Goal: Task Accomplishment & Management: Manage account settings

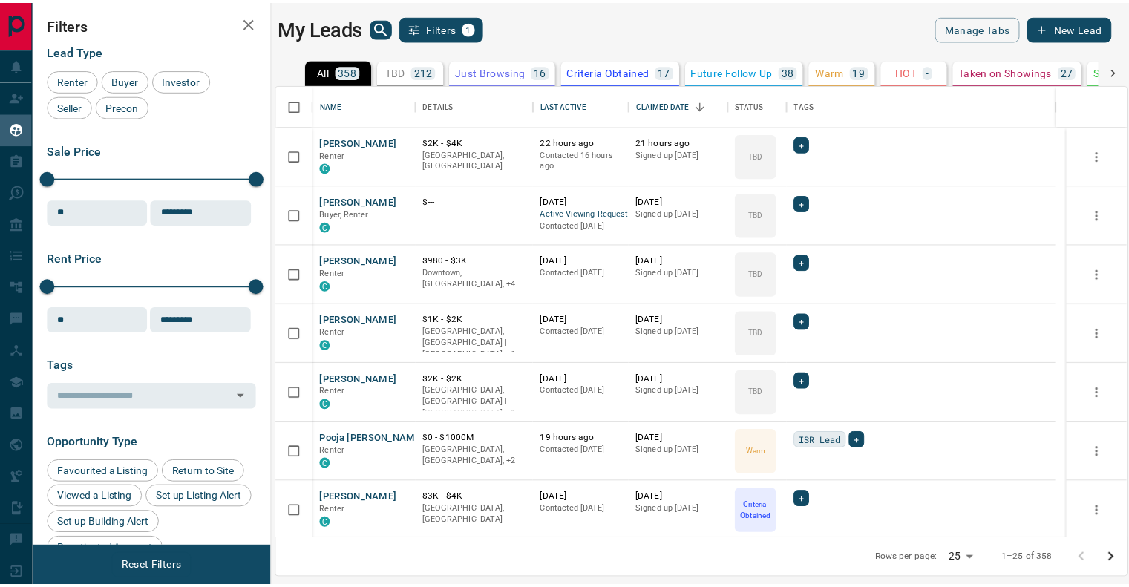
scroll to position [443, 848]
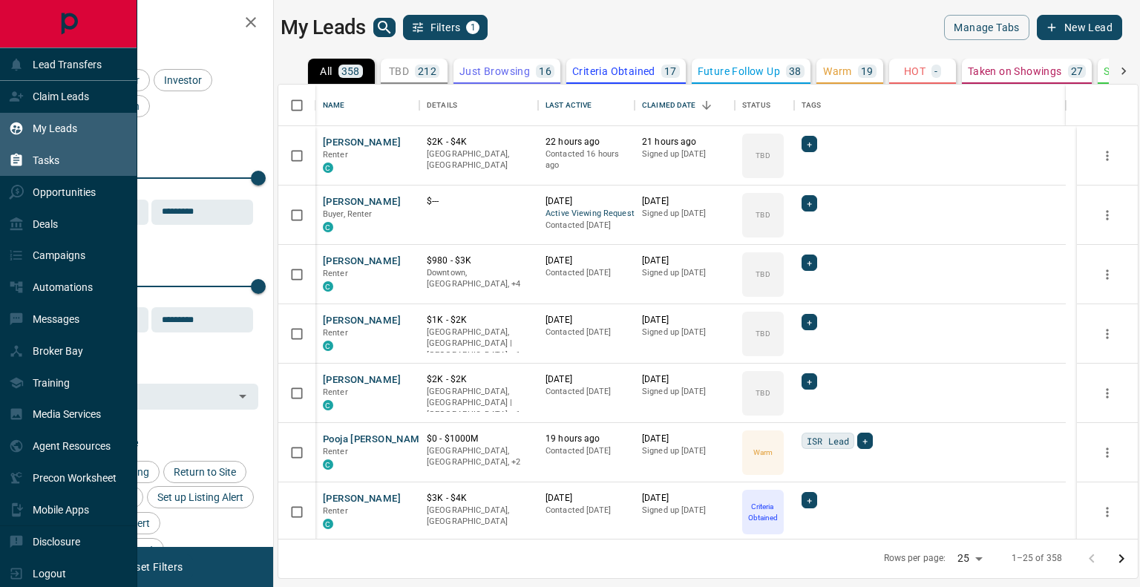
click at [45, 166] on p "Tasks" at bounding box center [46, 160] width 27 height 12
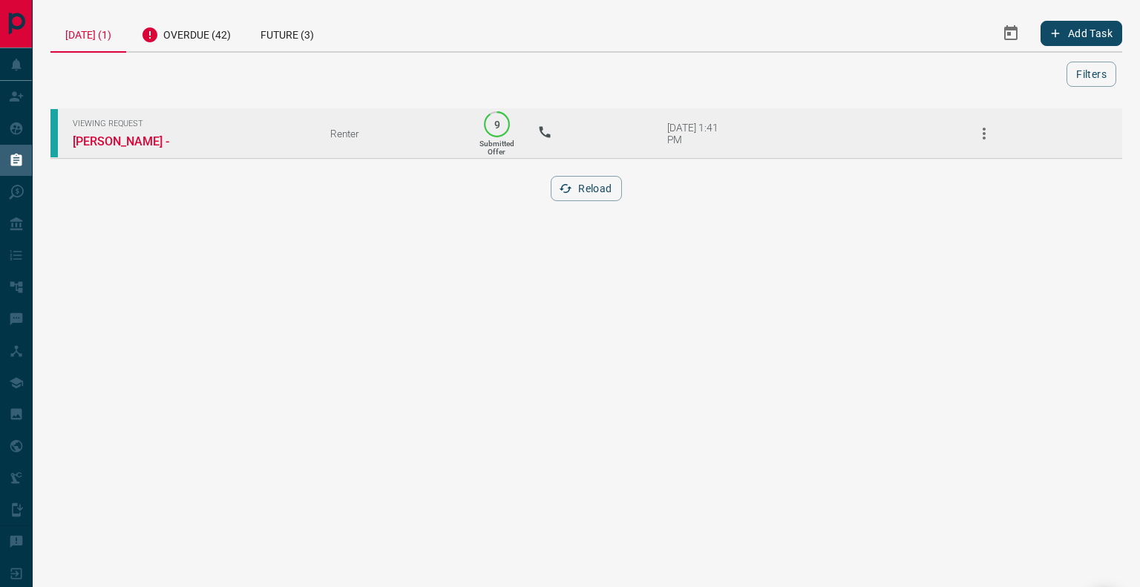
click at [130, 131] on td "Viewing Request [GEOGRAPHIC_DATA] -" at bounding box center [179, 133] width 258 height 51
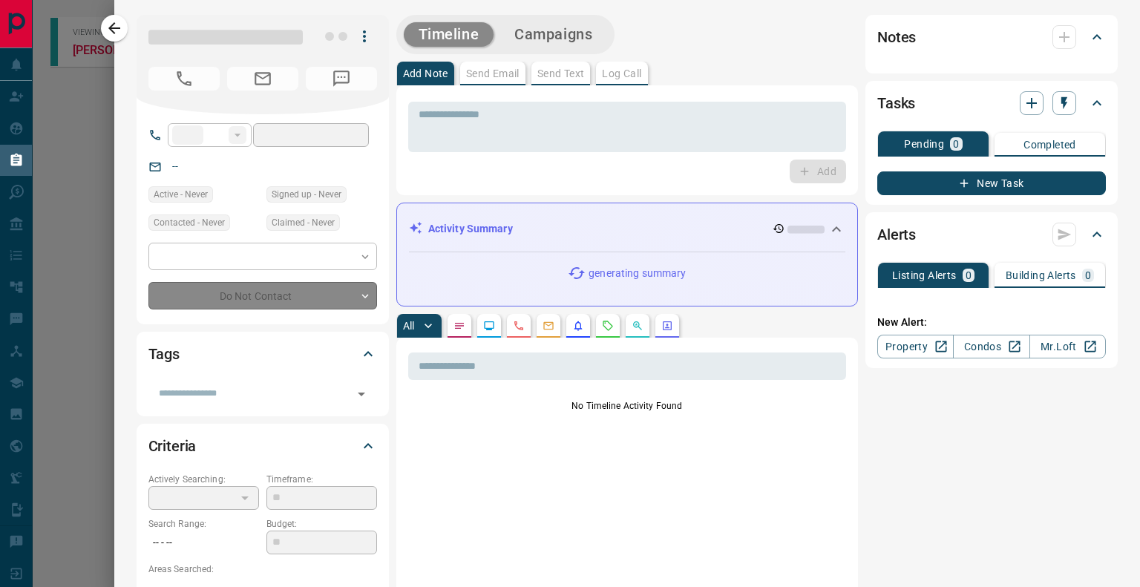
type input "**"
type input "**********"
type input "*"
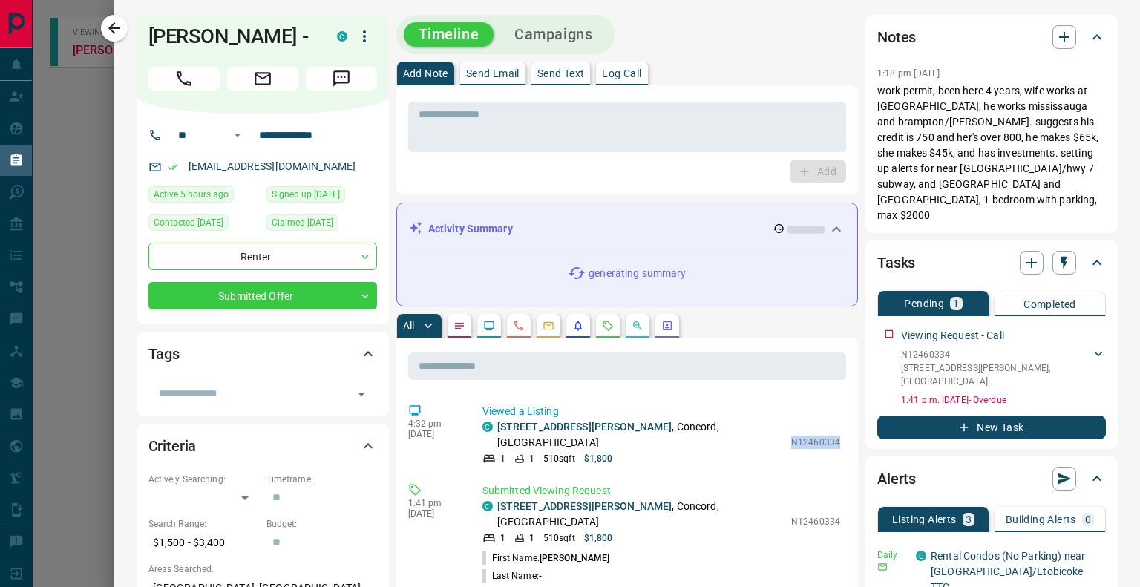
drag, startPoint x: 770, startPoint y: 436, endPoint x: 816, endPoint y: 429, distance: 46.5
click at [816, 436] on p "N12460334" at bounding box center [815, 442] width 49 height 13
copy p "N12460334"
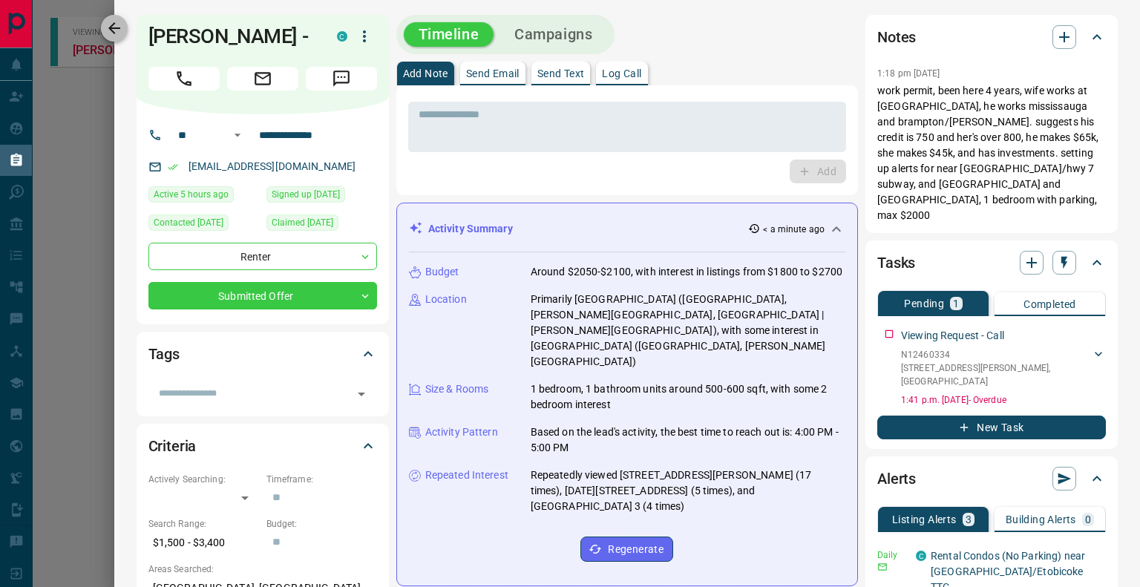
click at [107, 27] on icon "button" at bounding box center [114, 28] width 18 height 18
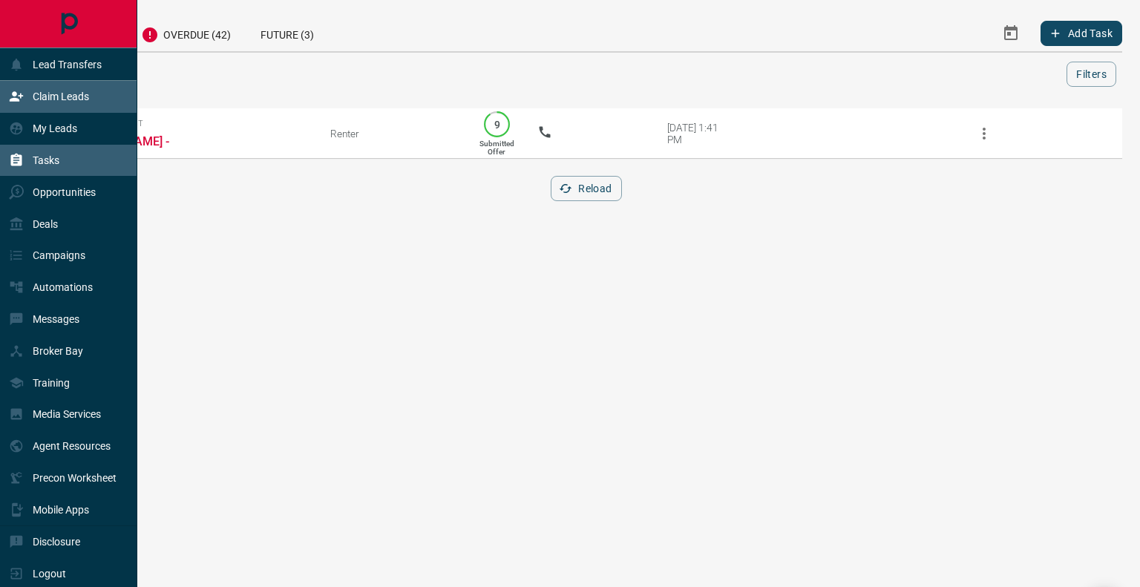
click at [45, 100] on p "Claim Leads" at bounding box center [61, 97] width 56 height 12
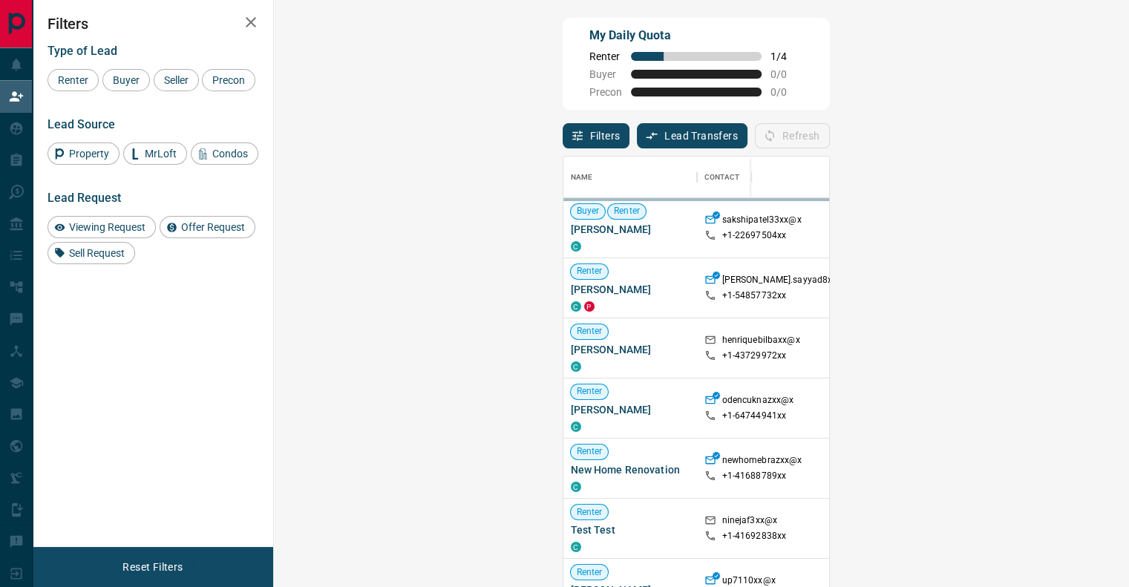
scroll to position [434, 811]
click at [830, 134] on button "Refresh" at bounding box center [792, 135] width 75 height 25
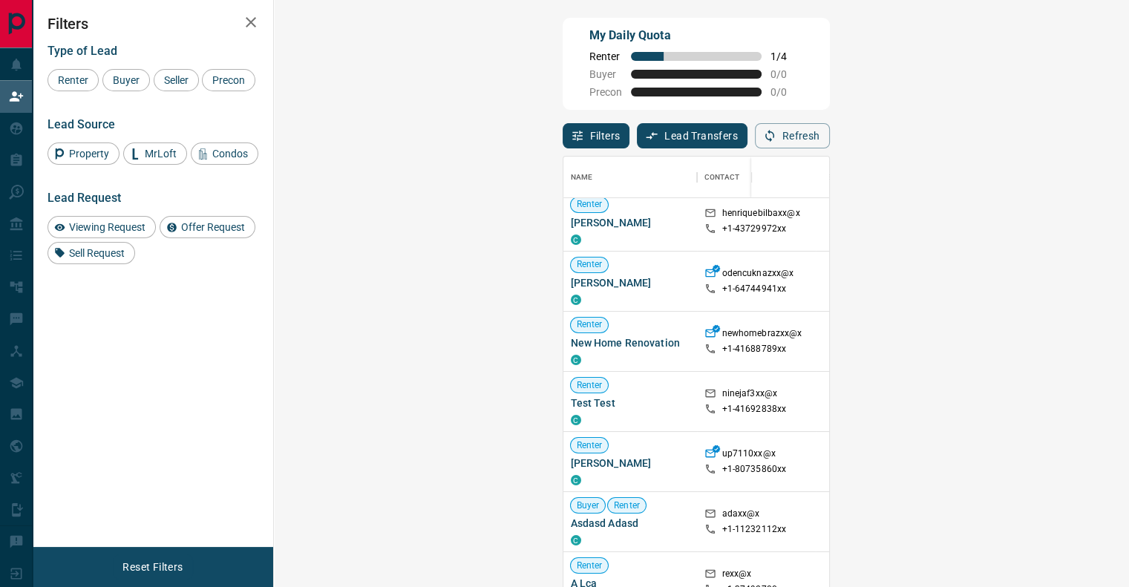
scroll to position [148, 0]
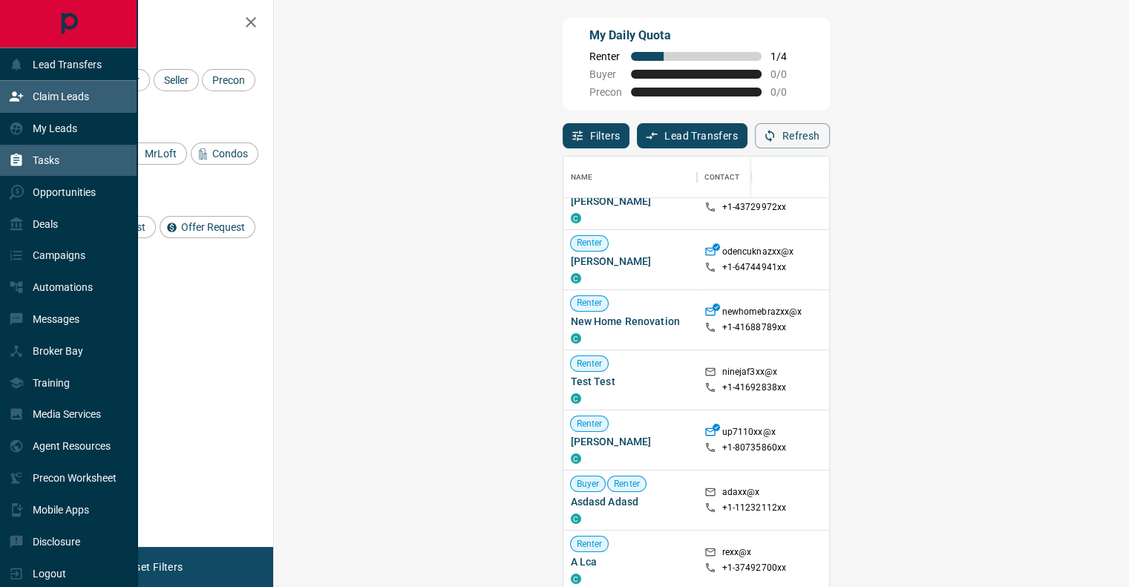
click at [45, 166] on p "Tasks" at bounding box center [46, 160] width 27 height 12
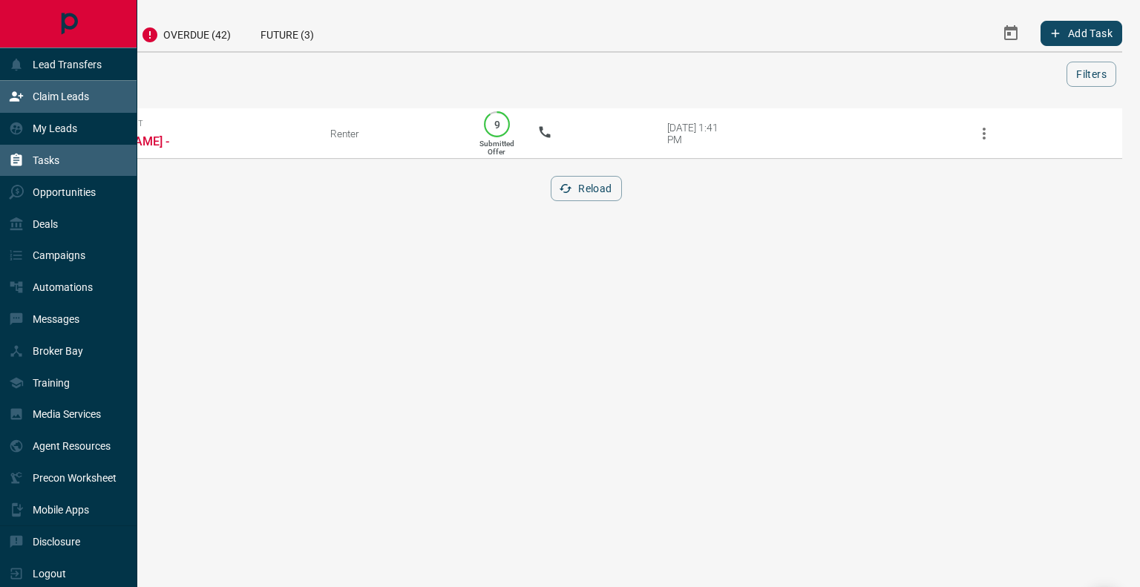
click at [32, 101] on div "Claim Leads" at bounding box center [49, 97] width 80 height 24
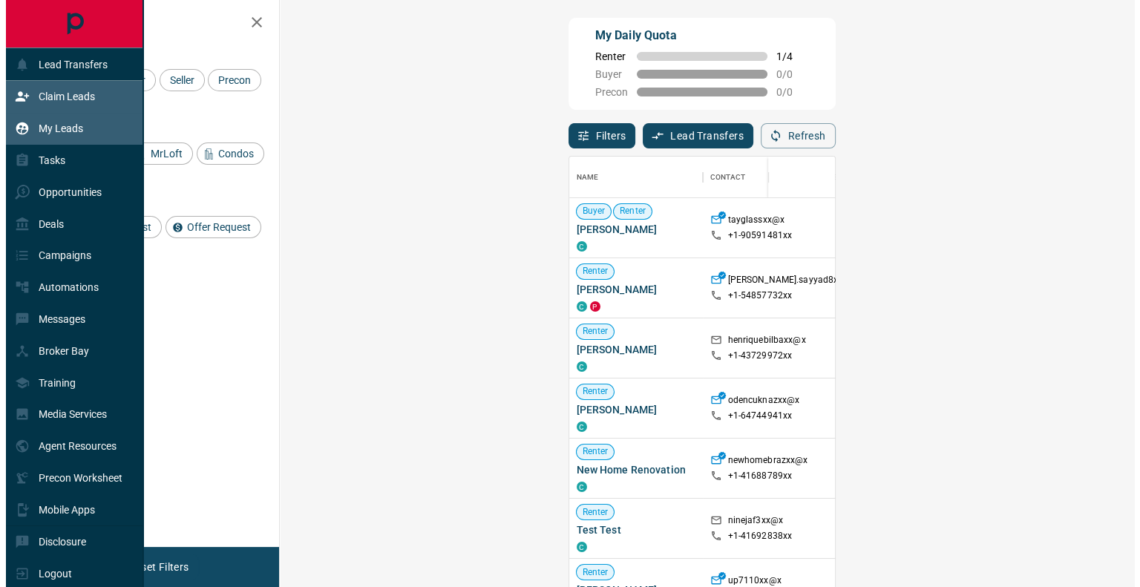
scroll to position [434, 811]
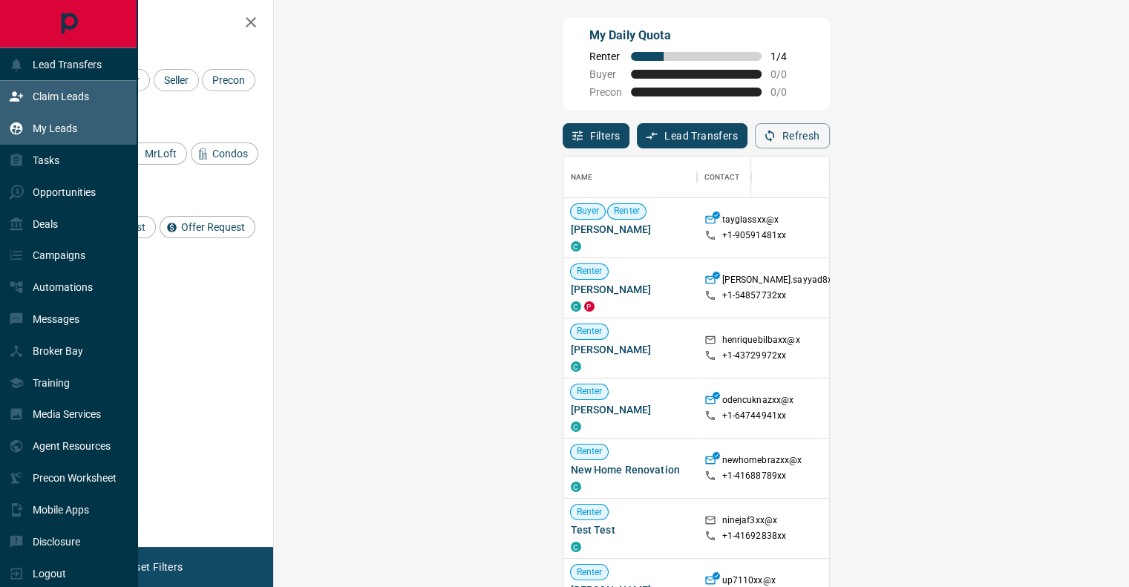
click at [39, 122] on div "My Leads" at bounding box center [43, 129] width 68 height 24
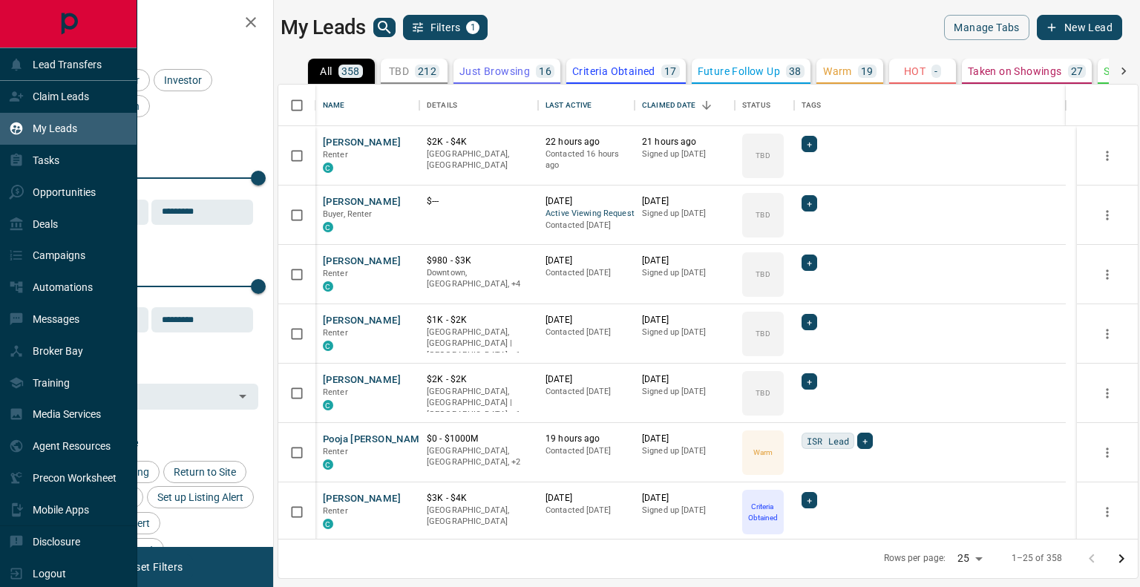
scroll to position [443, 848]
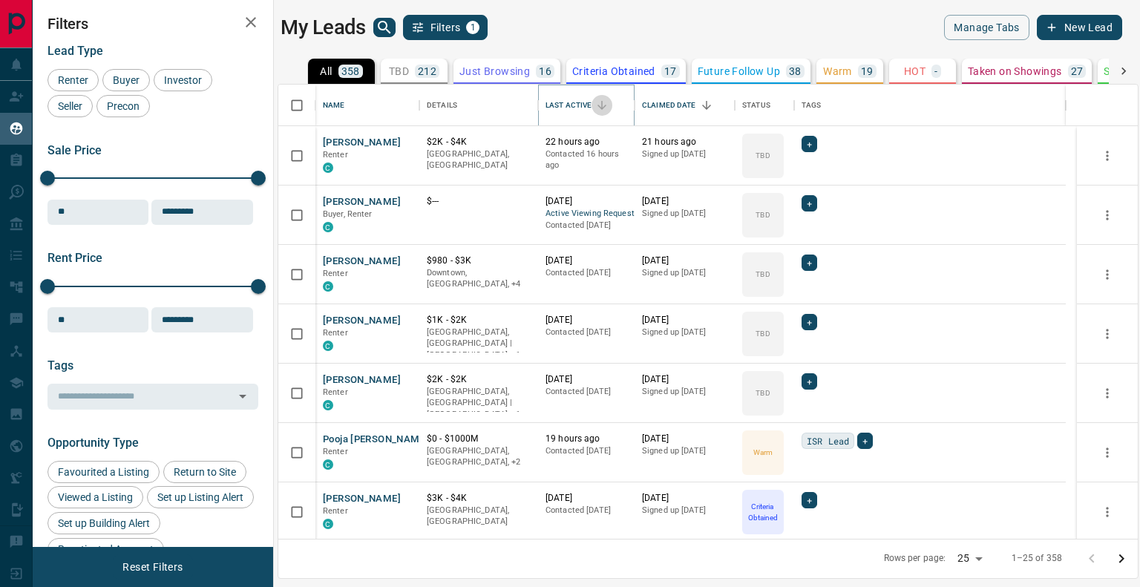
click at [611, 106] on button "Sort" at bounding box center [602, 105] width 21 height 21
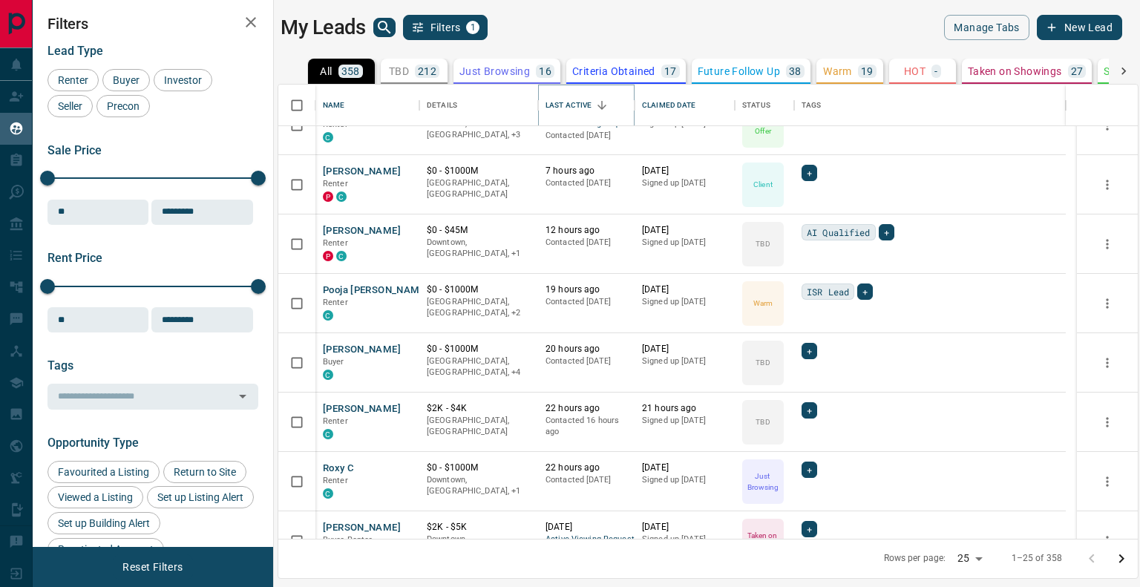
scroll to position [0, 0]
